Goal: Task Accomplishment & Management: Use online tool/utility

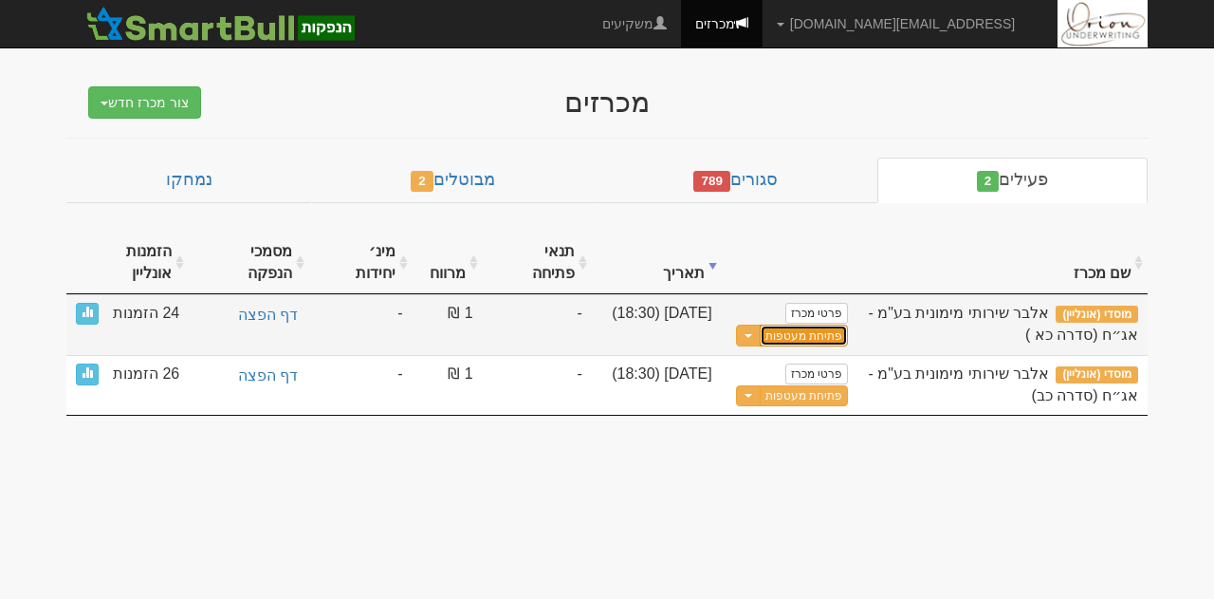
click at [822, 324] on button "פתיחת מעטפות" at bounding box center [804, 335] width 88 height 22
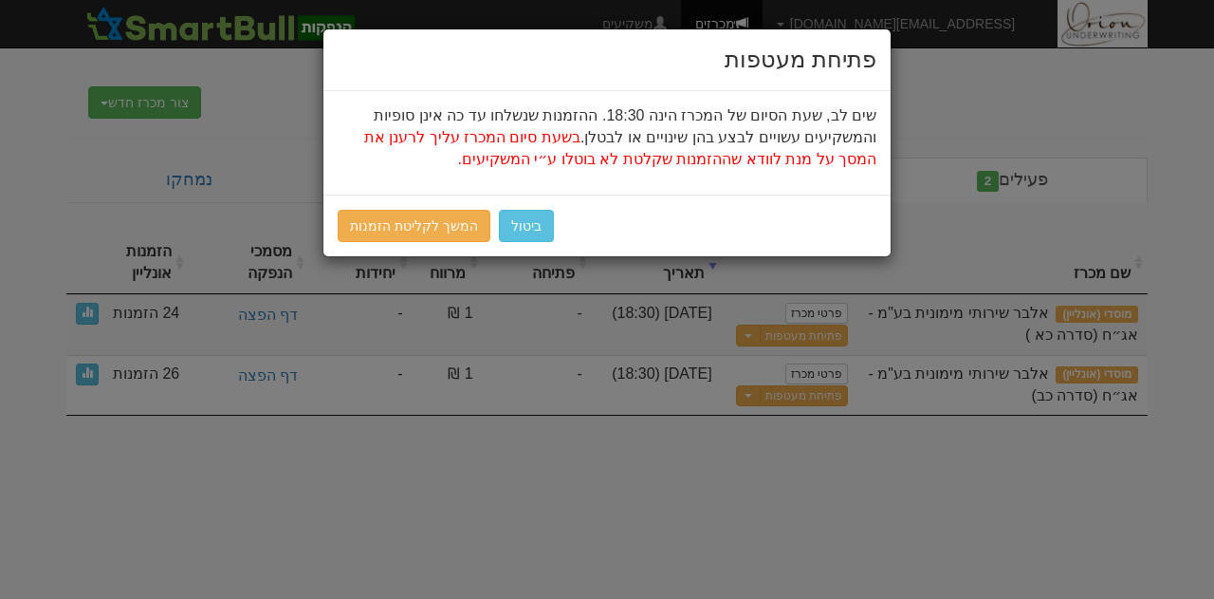
click at [445, 240] on div "ביטול המשך לקליטת הזמנות" at bounding box center [606, 225] width 567 height 62
click at [435, 221] on link "המשך לקליטת הזמנות" at bounding box center [414, 226] width 153 height 32
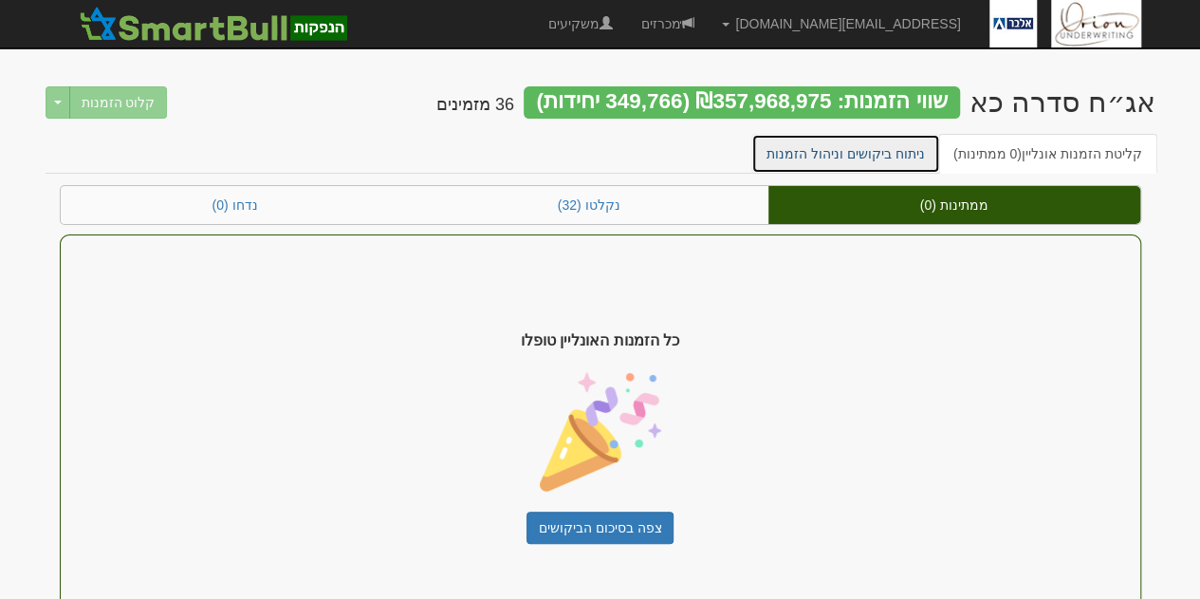
click at [839, 149] on link "ניתוח ביקושים וניהול הזמנות" at bounding box center [845, 154] width 189 height 40
